Goal: Task Accomplishment & Management: Manage account settings

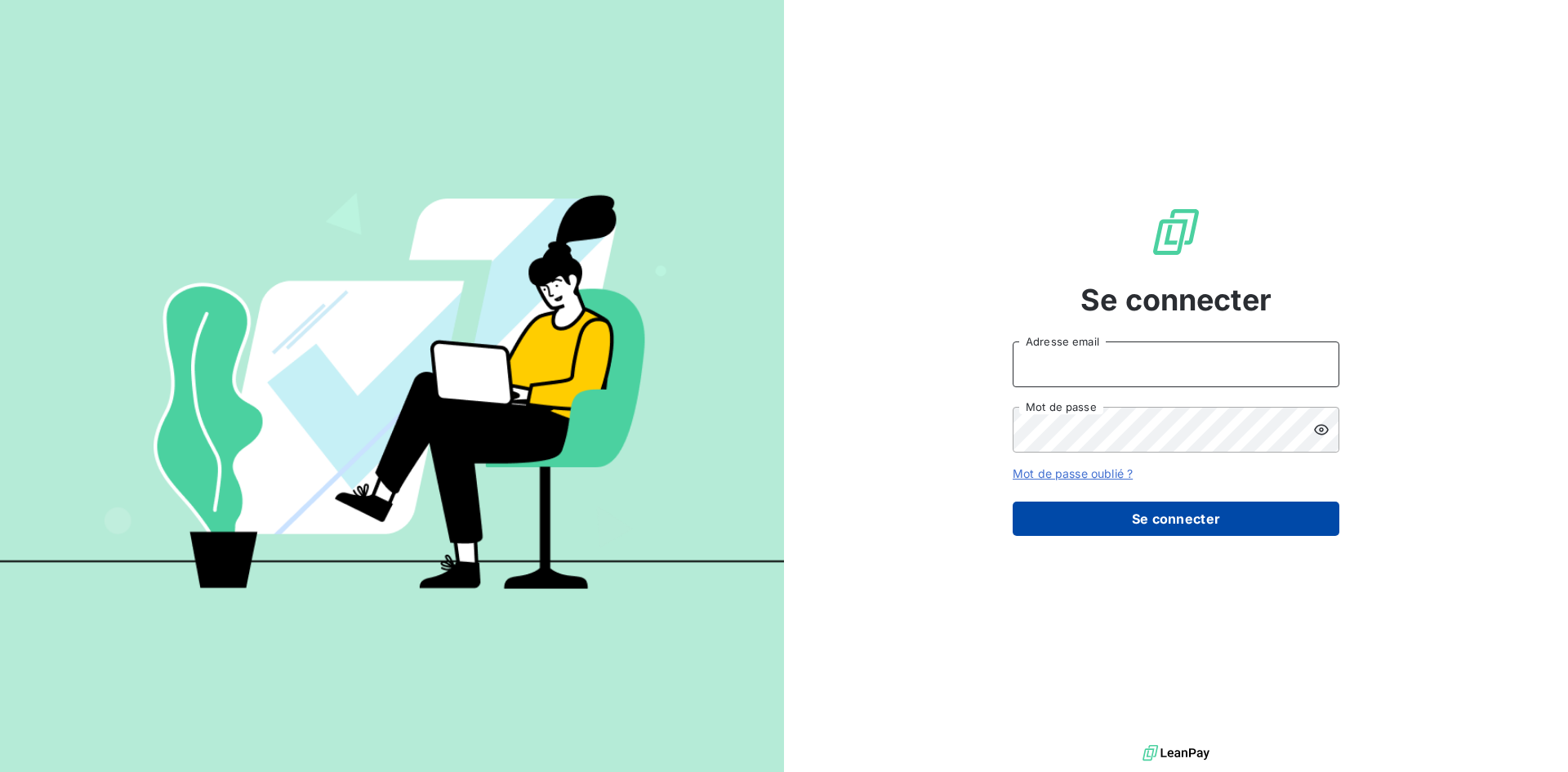
type input "[EMAIL_ADDRESS][DOMAIN_NAME]"
click at [1181, 524] on button "Se connecter" at bounding box center [1175, 519] width 327 height 34
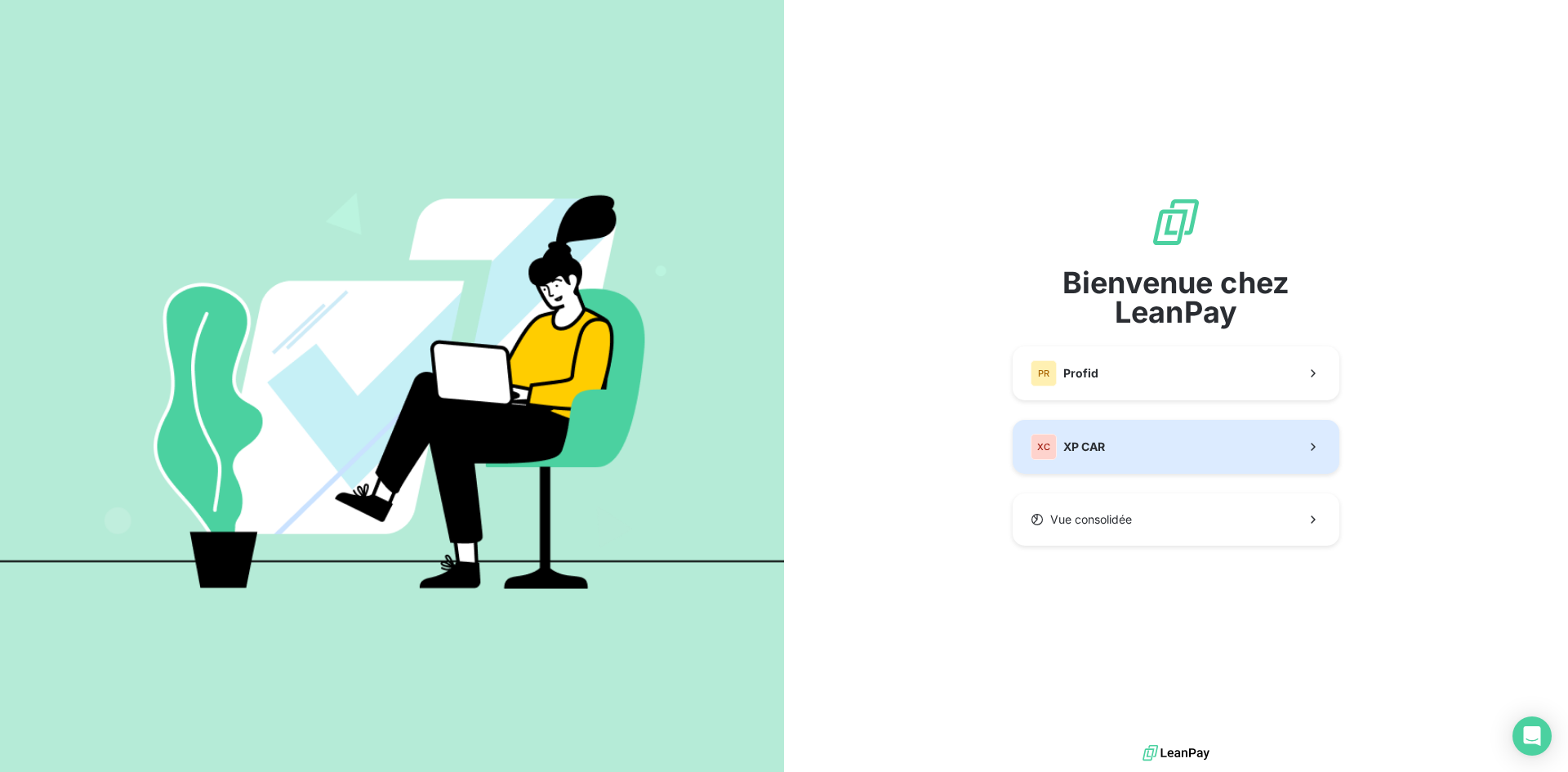
click at [1092, 445] on span "XP CAR" at bounding box center [1084, 446] width 42 height 16
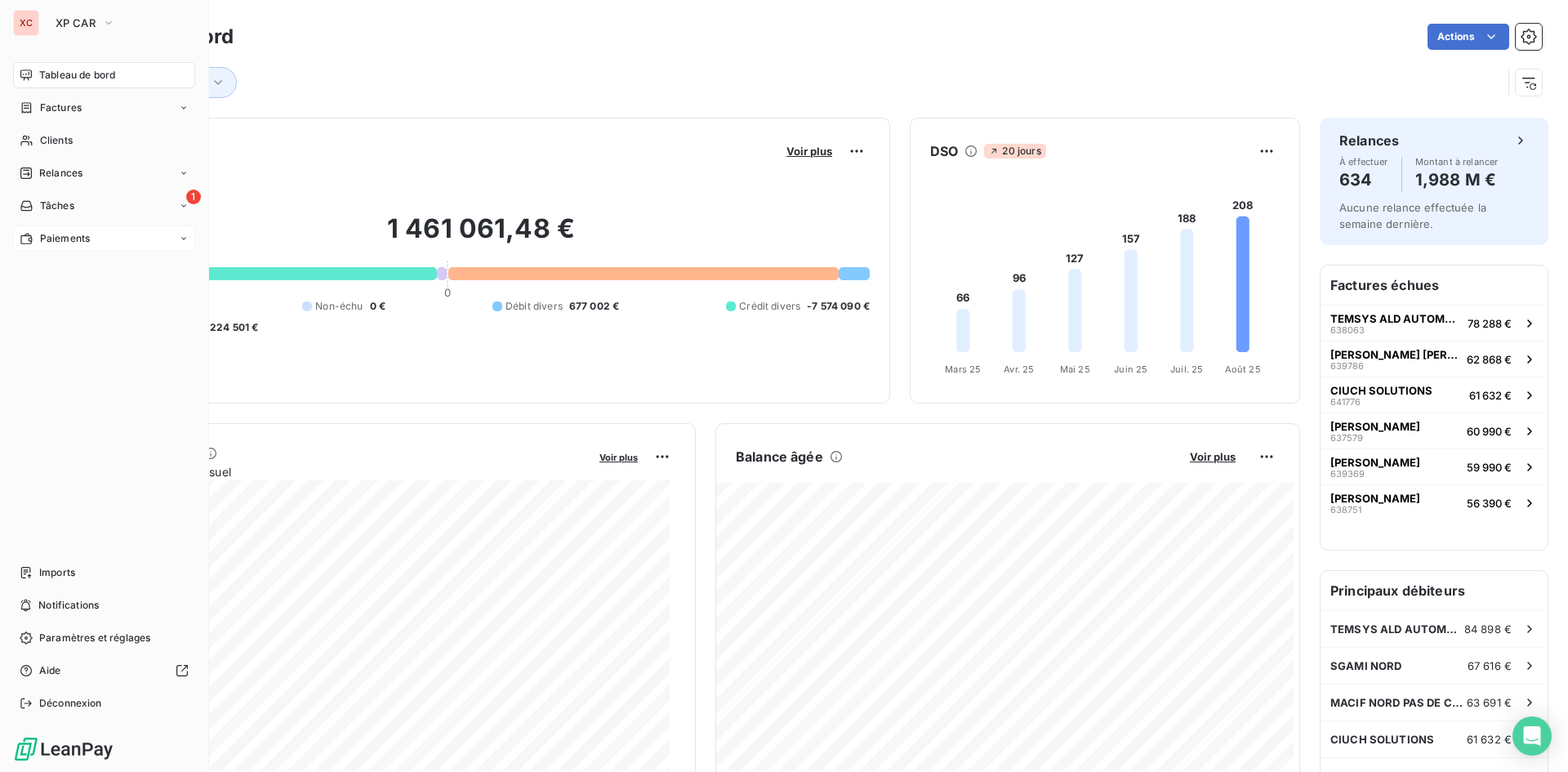
click at [48, 241] on span "Paiements" at bounding box center [65, 238] width 49 height 15
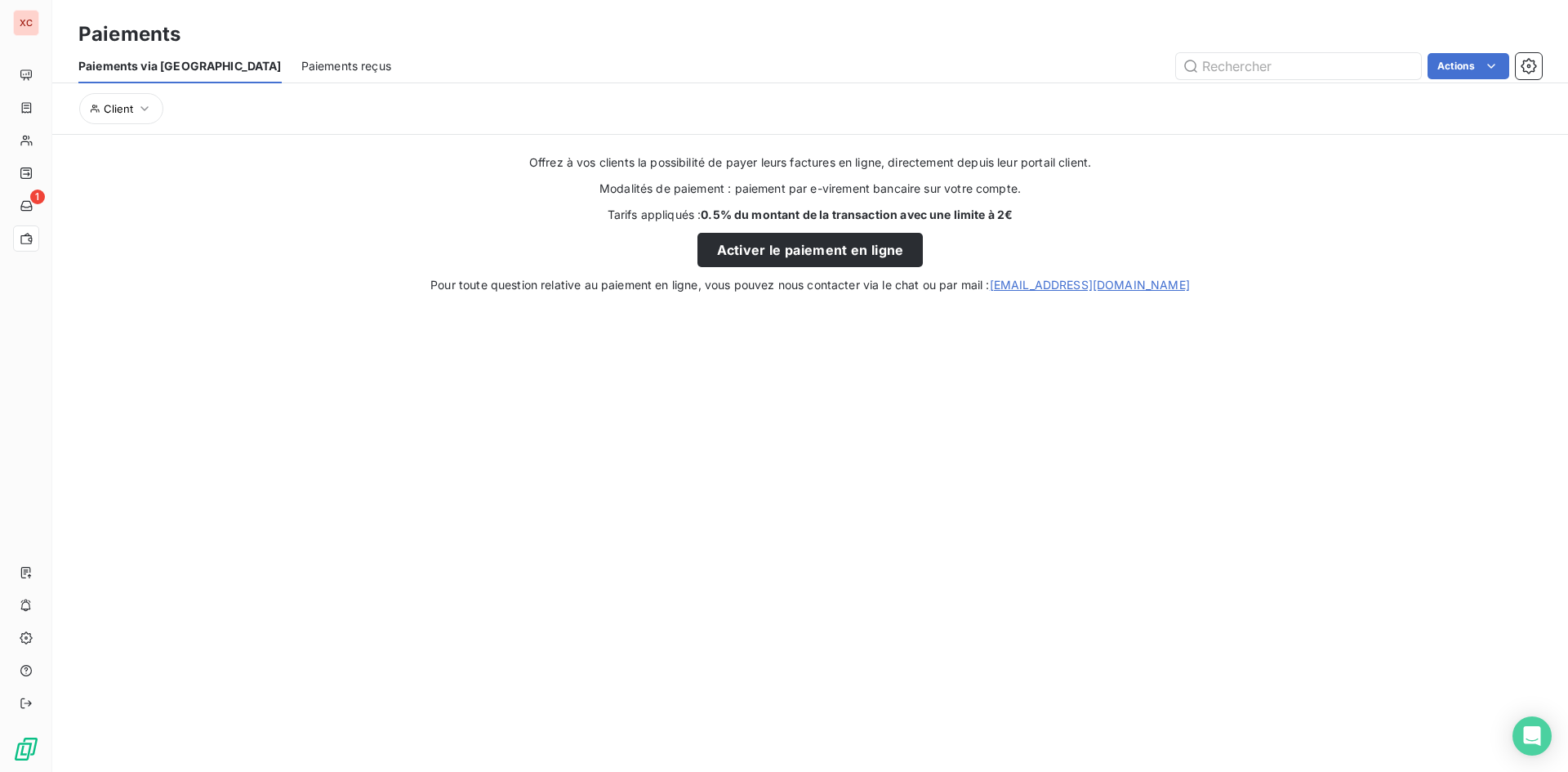
click at [181, 72] on span "Paiements via [GEOGRAPHIC_DATA]" at bounding box center [180, 66] width 203 height 16
click at [301, 71] on span "Paiements reçus" at bounding box center [345, 66] width 90 height 16
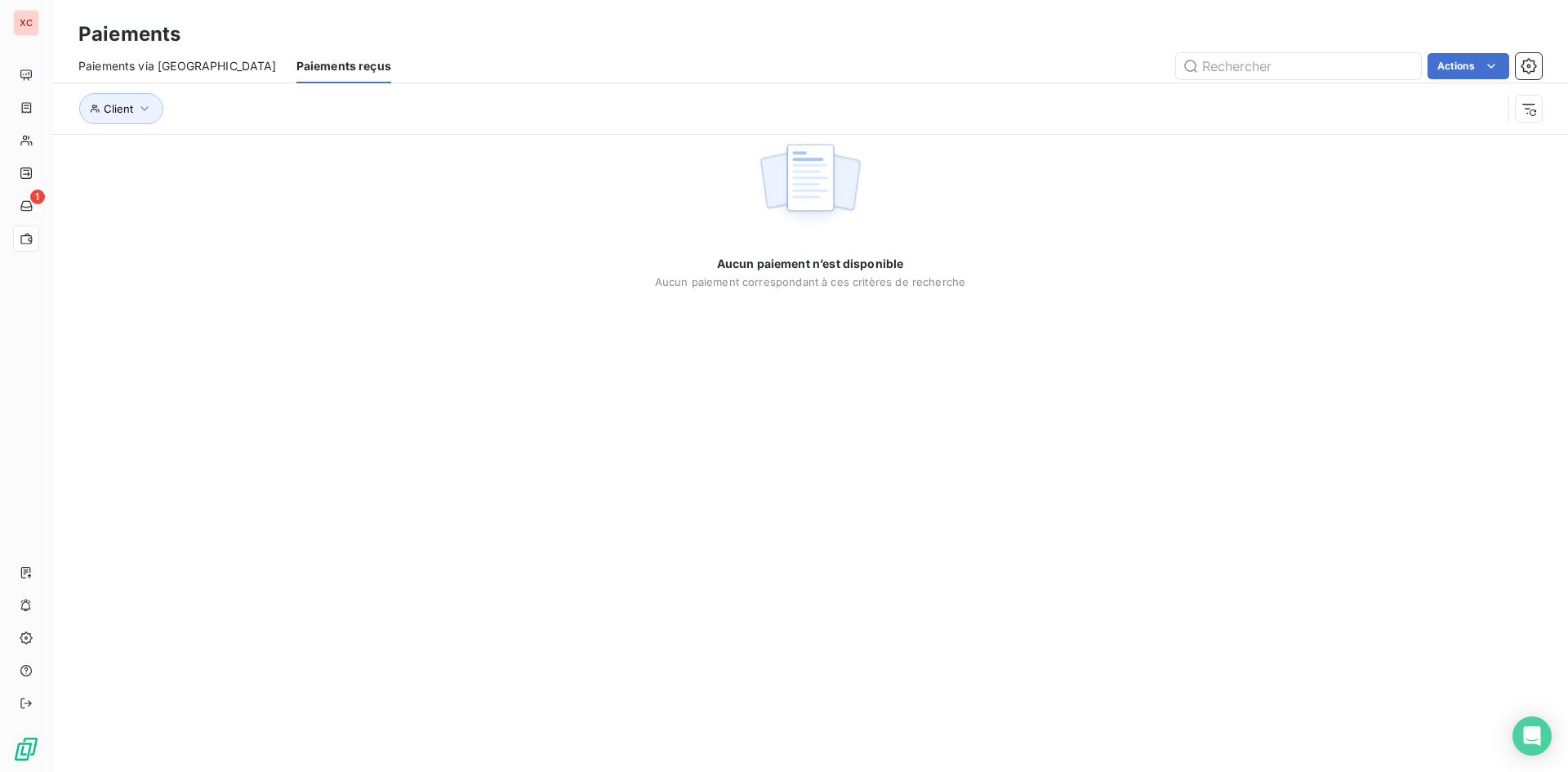
click at [156, 70] on span "Paiements via [GEOGRAPHIC_DATA]" at bounding box center [177, 66] width 199 height 16
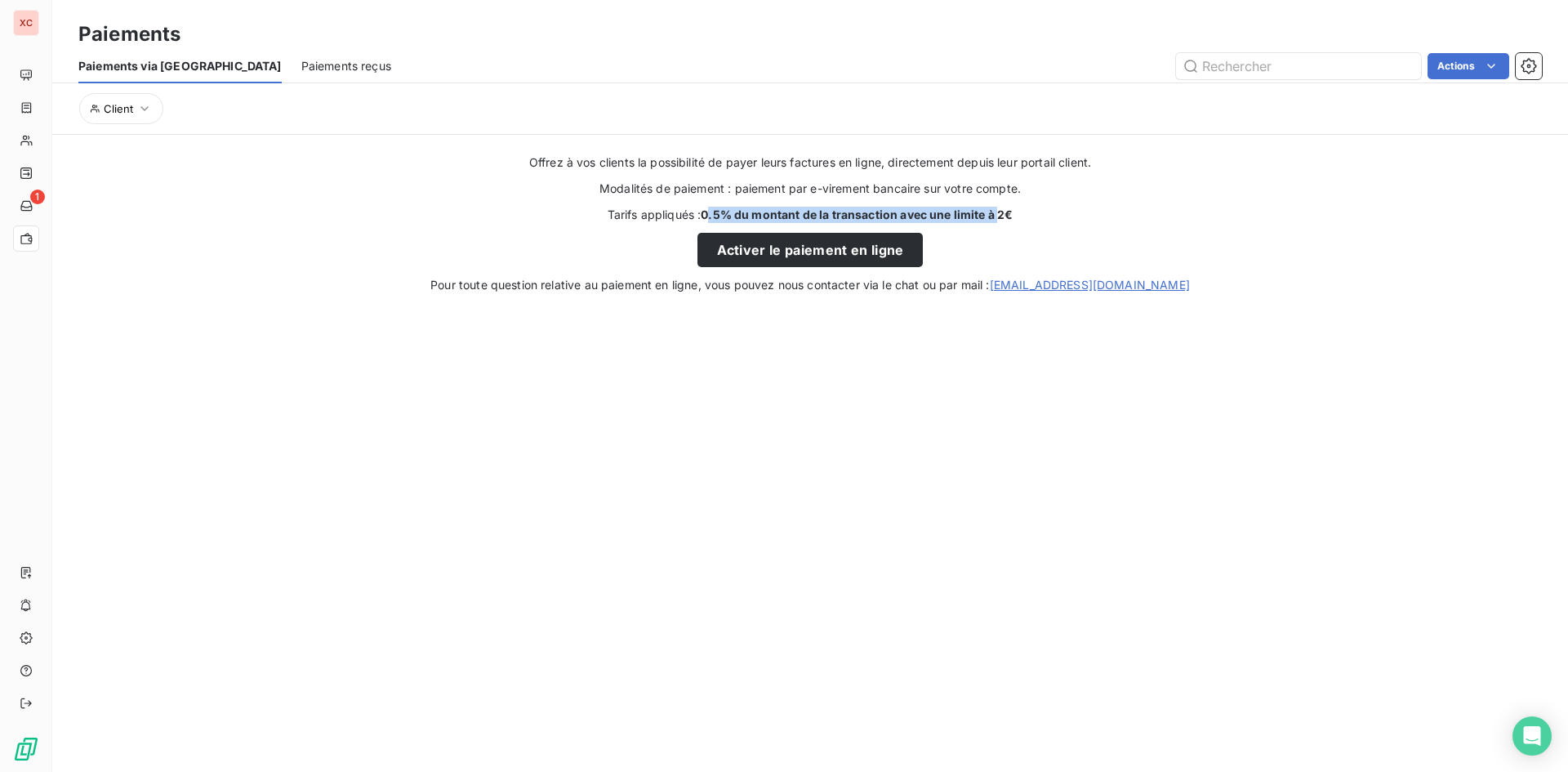
drag, startPoint x: 707, startPoint y: 212, endPoint x: 828, endPoint y: 213, distance: 121.0
click at [1000, 219] on strong "0.5% du montant de la transaction avec une limite à 2€" at bounding box center [857, 214] width 312 height 14
click at [758, 210] on strong "0.5% du montant de la transaction avec une limite à 2€" at bounding box center [857, 214] width 312 height 14
drag, startPoint x: 599, startPoint y: 183, endPoint x: 1015, endPoint y: 221, distance: 417.7
click at [1015, 221] on div "Offrez à vos clients la possibilité de payer leurs factures en ligne, directeme…" at bounding box center [809, 223] width 1515 height 139
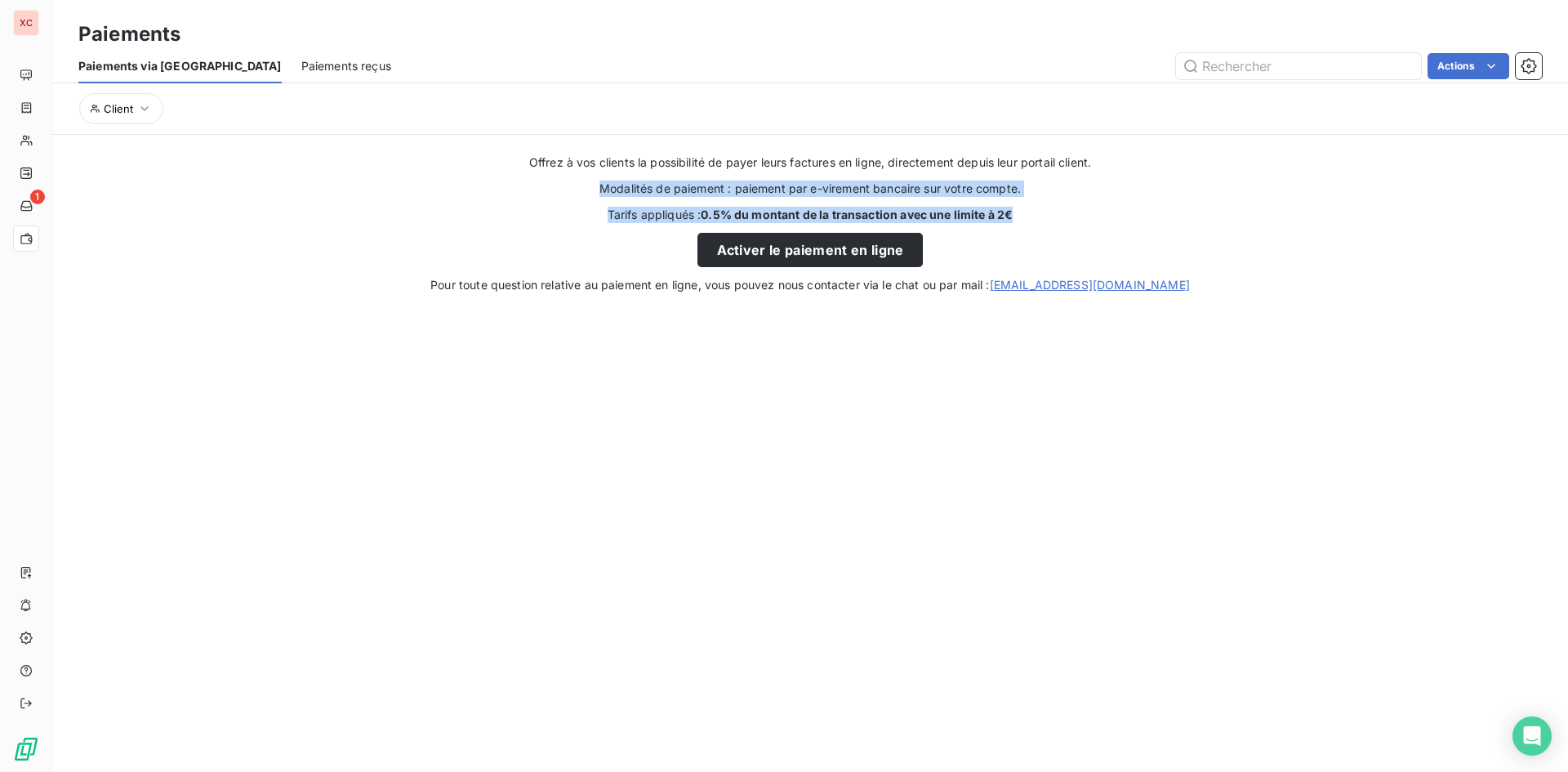
copy div "Modalités de paiement : paiement par e-virement bancaire sur votre compte. Tari…"
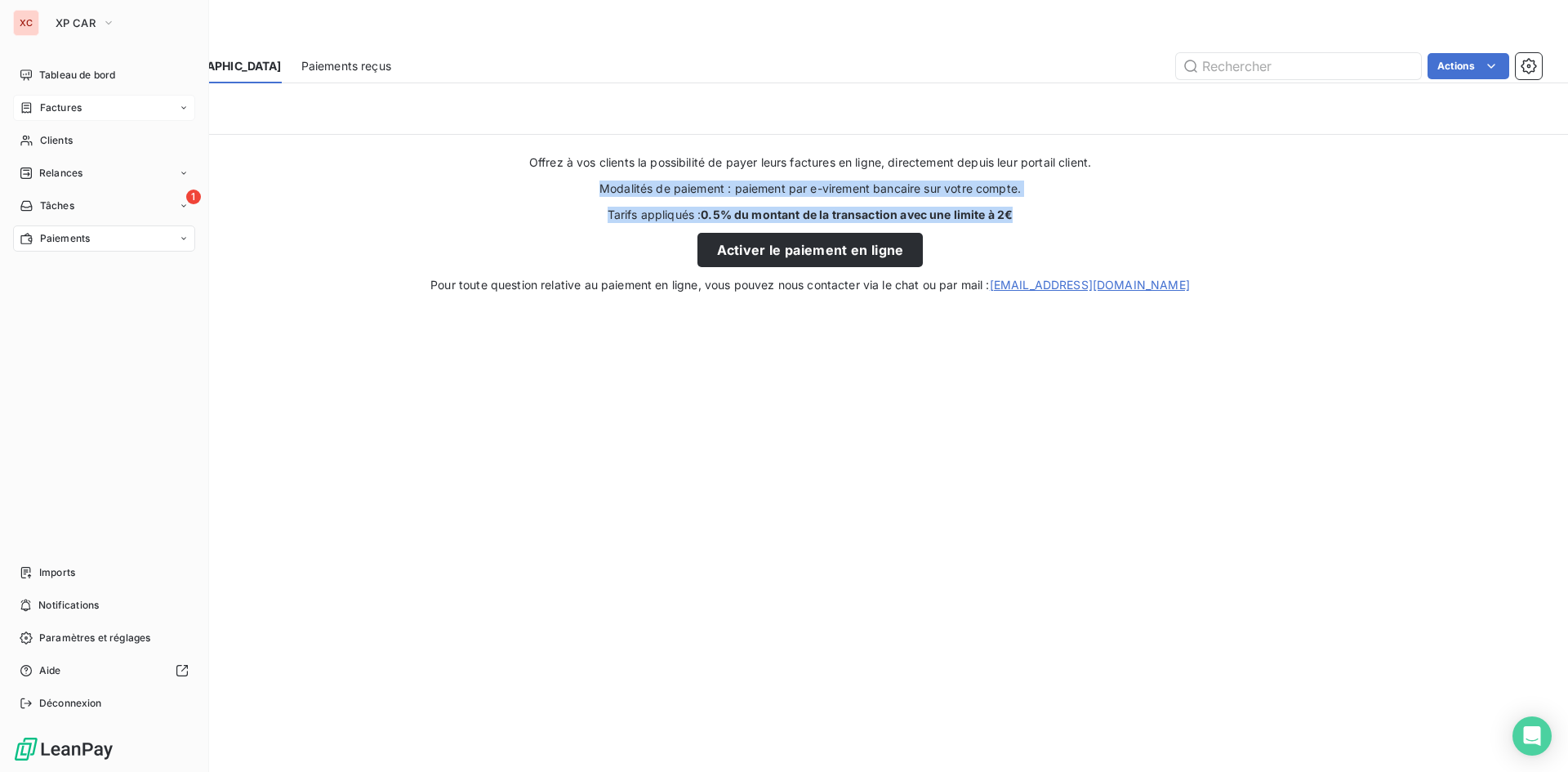
click at [90, 109] on div "Factures" at bounding box center [104, 107] width 182 height 26
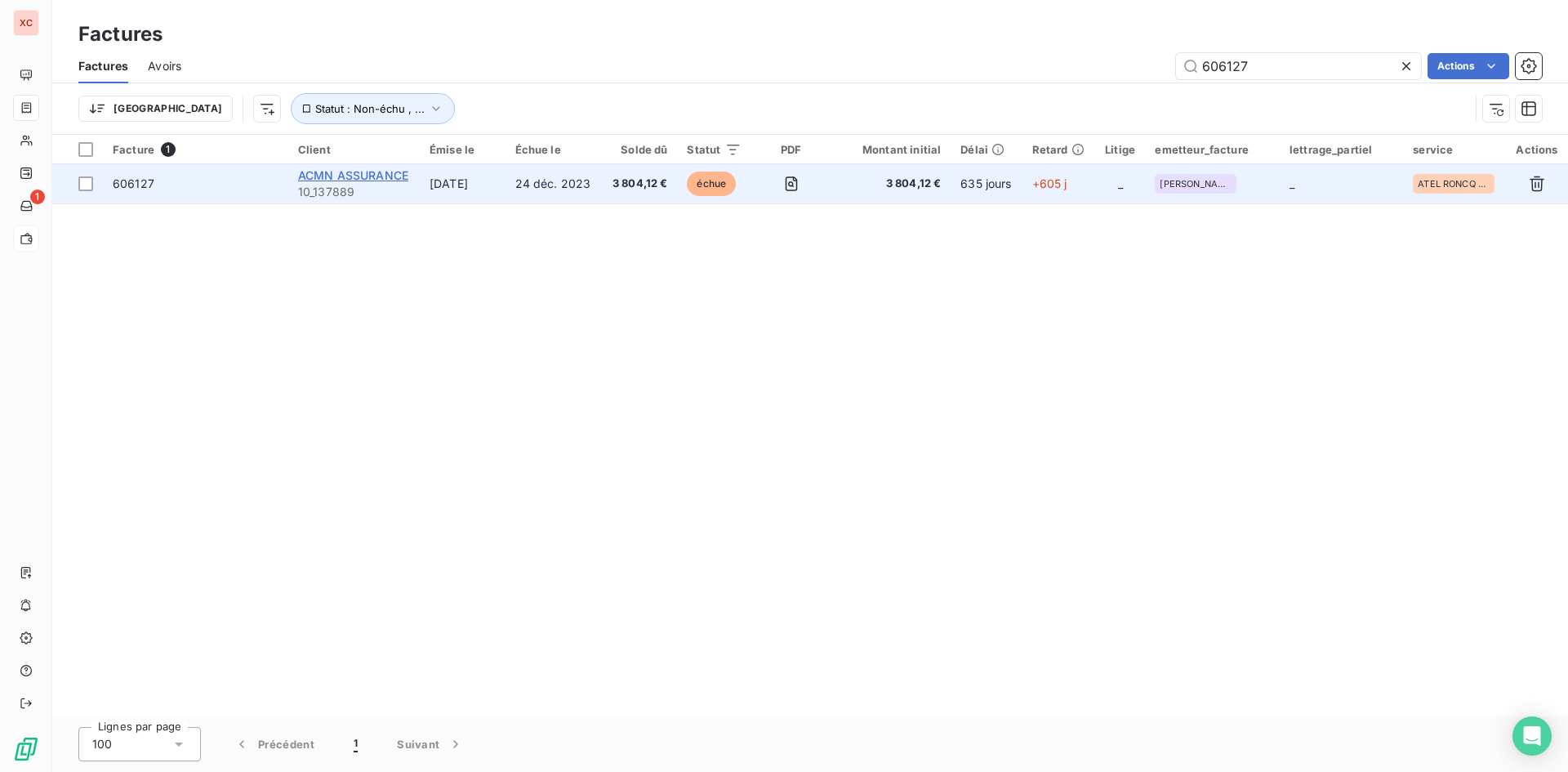
click at [350, 178] on span "ACMN ASSURANCE" at bounding box center [353, 175] width 110 height 14
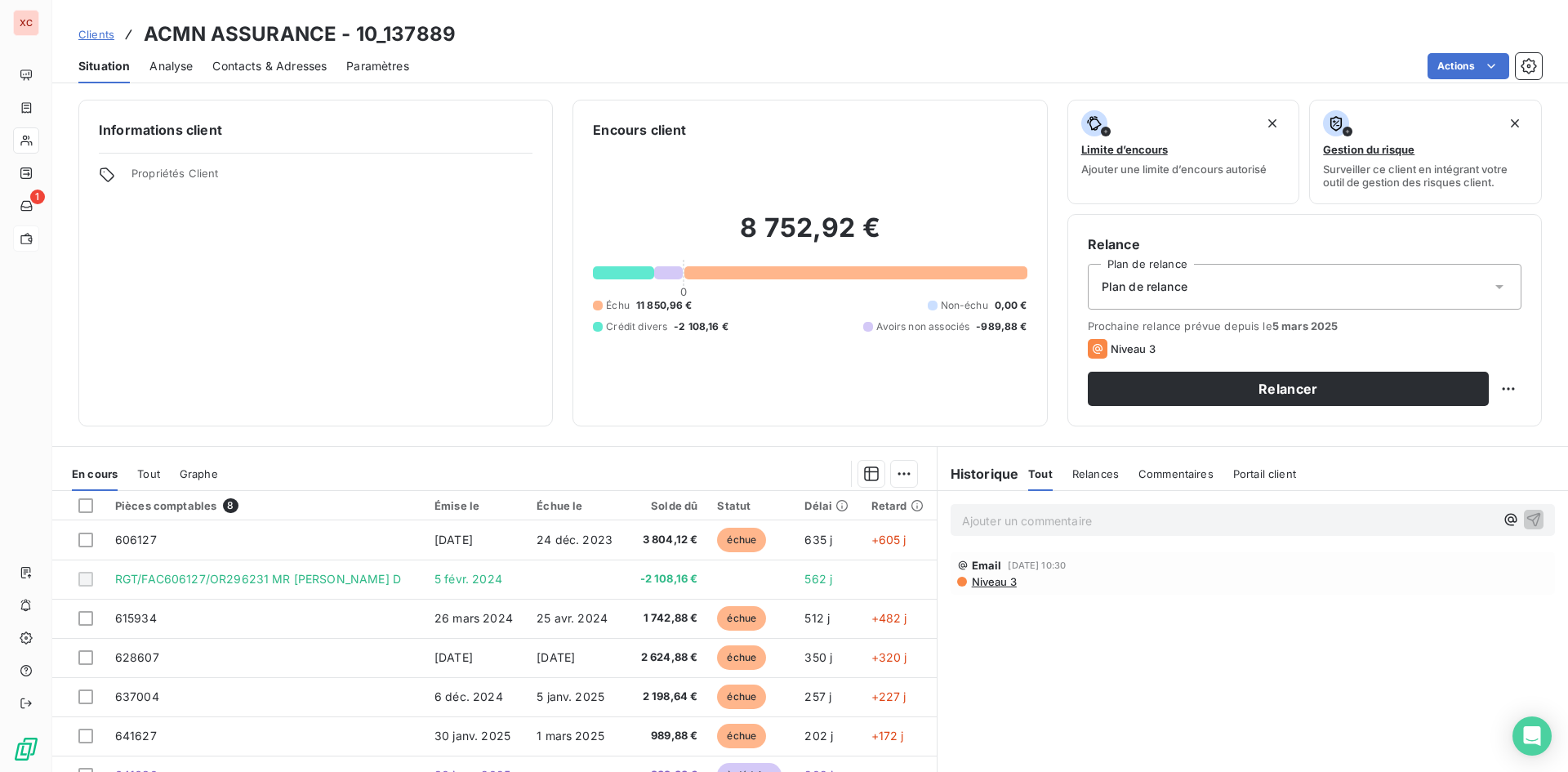
click at [1256, 477] on span "Portail client" at bounding box center [1264, 473] width 63 height 13
